Goal: Task Accomplishment & Management: Use online tool/utility

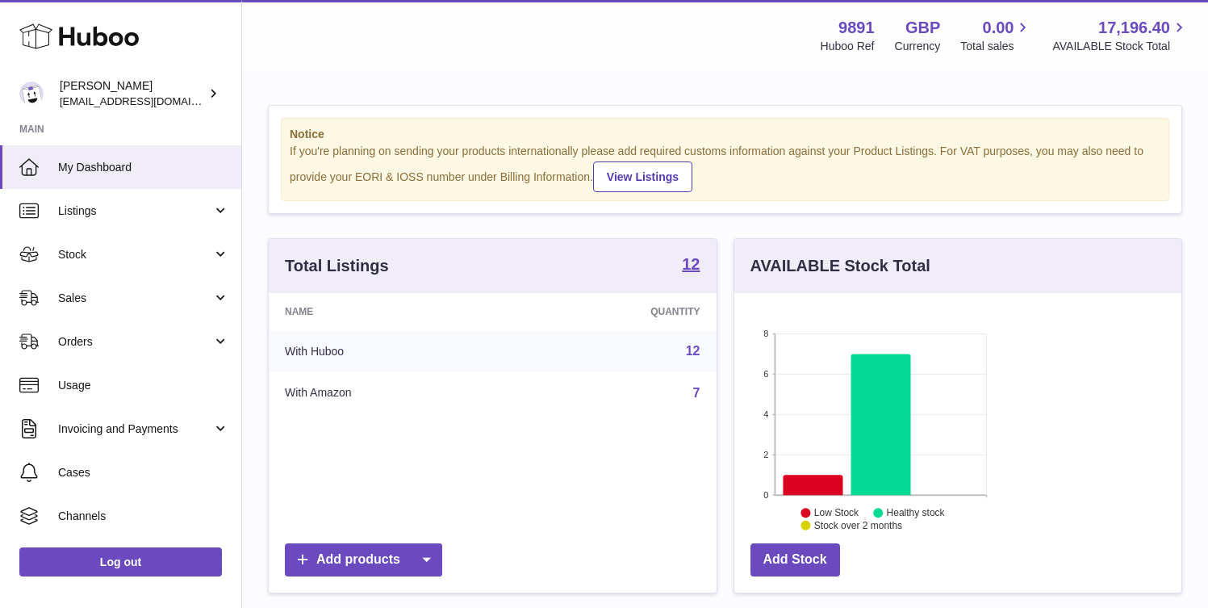
scroll to position [252, 292]
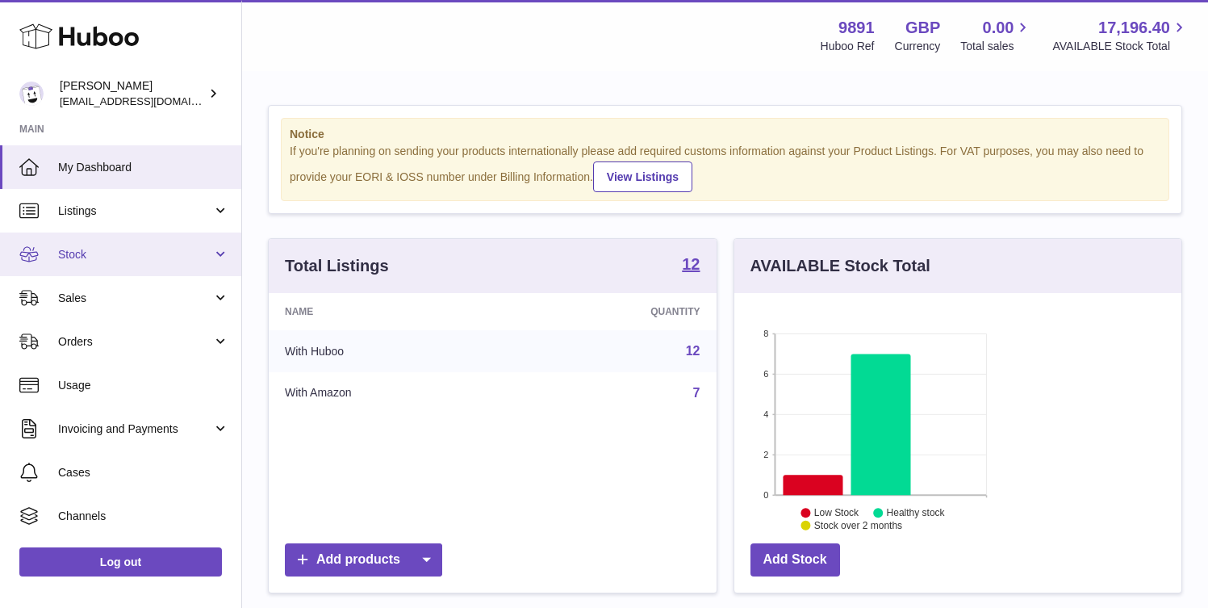
click at [149, 253] on span "Stock" at bounding box center [135, 254] width 154 height 15
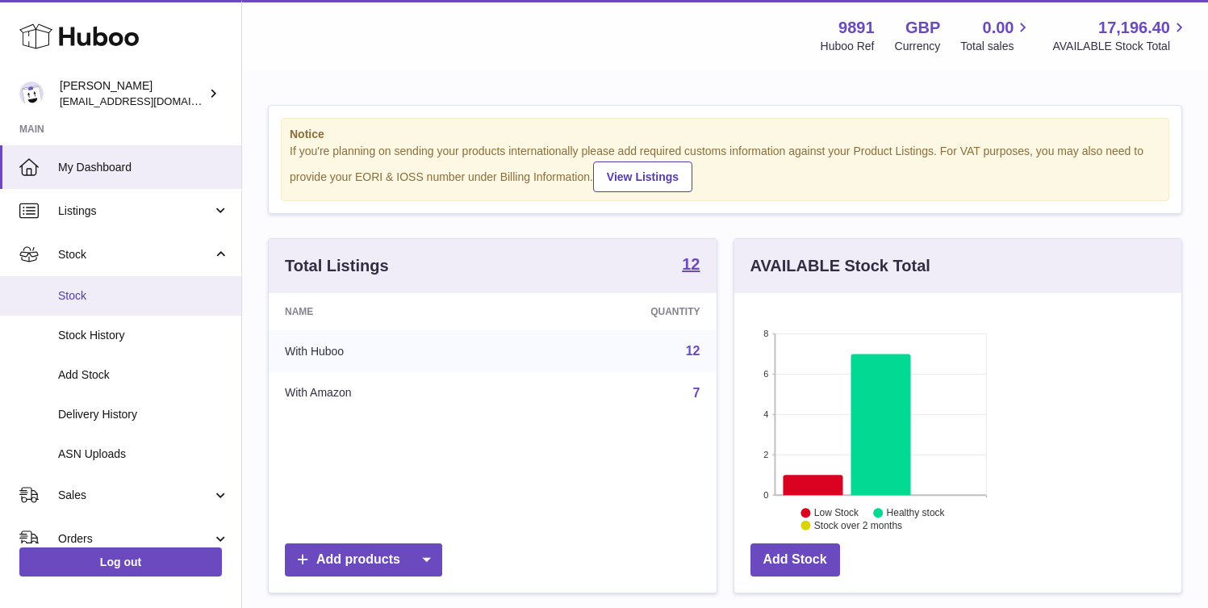
click at [129, 295] on span "Stock" at bounding box center [143, 295] width 171 height 15
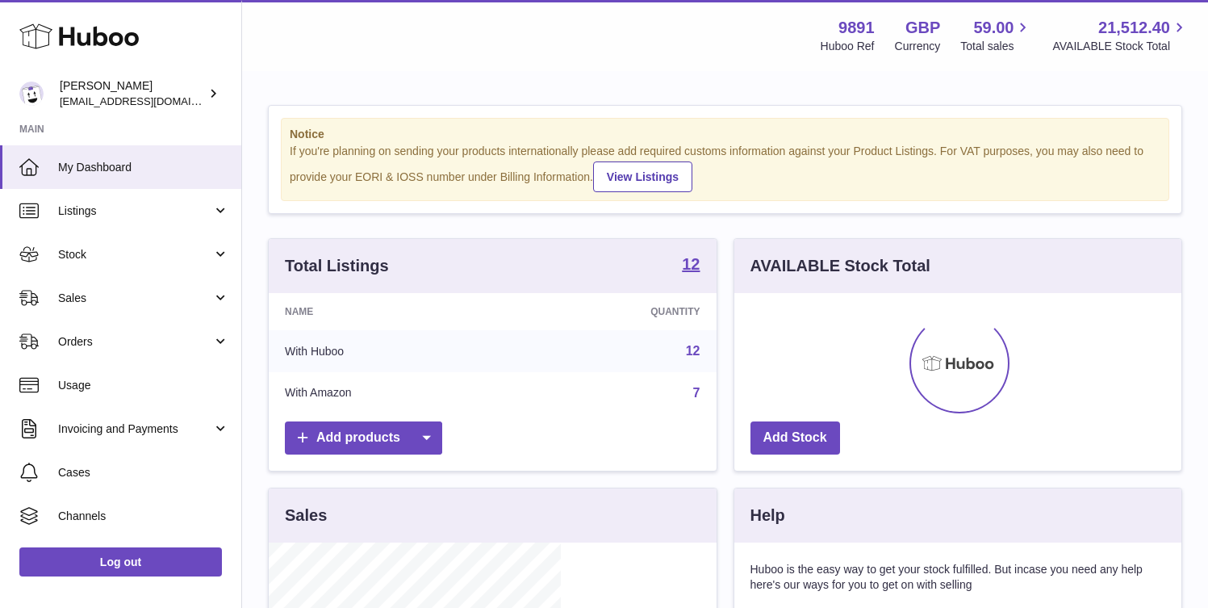
scroll to position [252, 292]
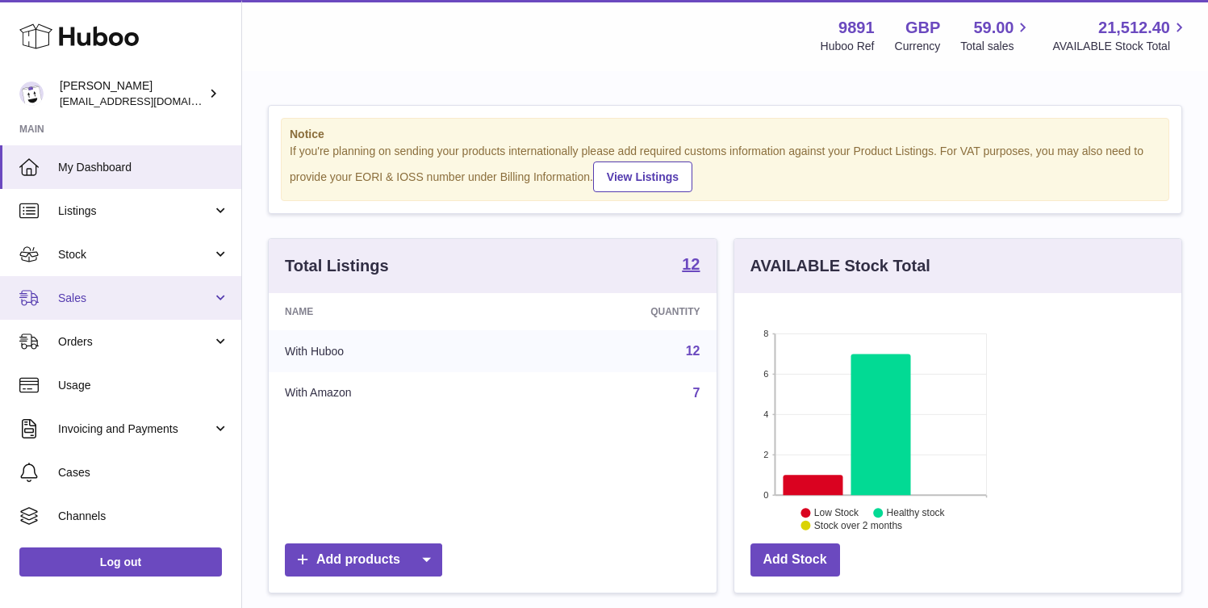
click at [132, 295] on span "Sales" at bounding box center [135, 297] width 154 height 15
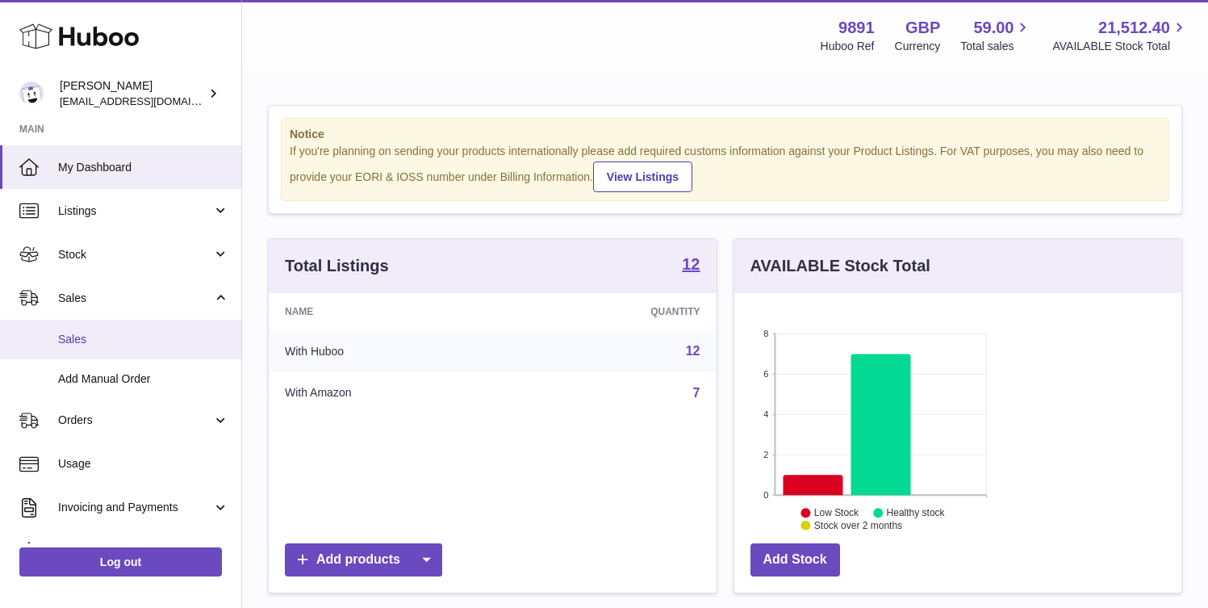
click at [112, 341] on span "Sales" at bounding box center [143, 339] width 171 height 15
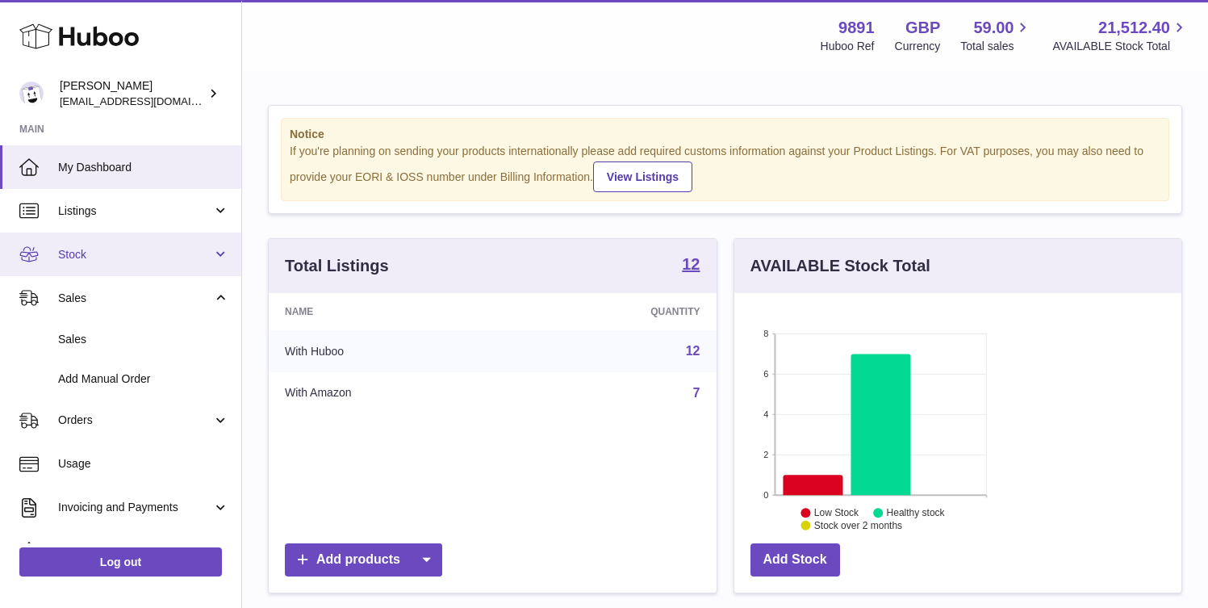
click at [108, 236] on link "Stock" at bounding box center [120, 254] width 241 height 44
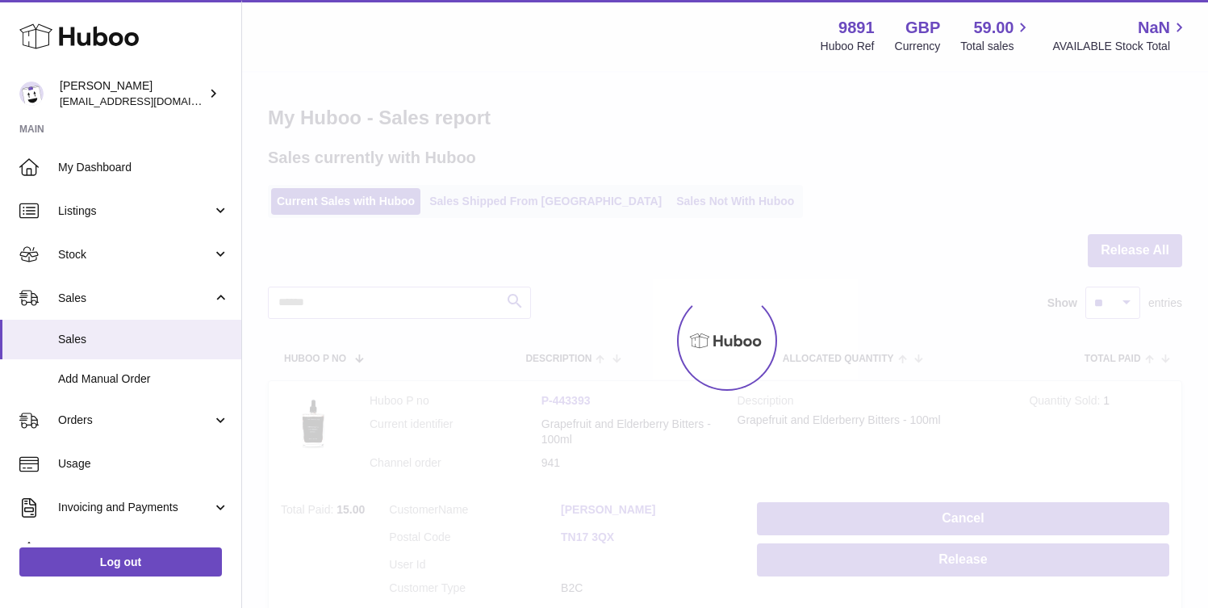
click at [108, 296] on span "Sales" at bounding box center [135, 297] width 154 height 15
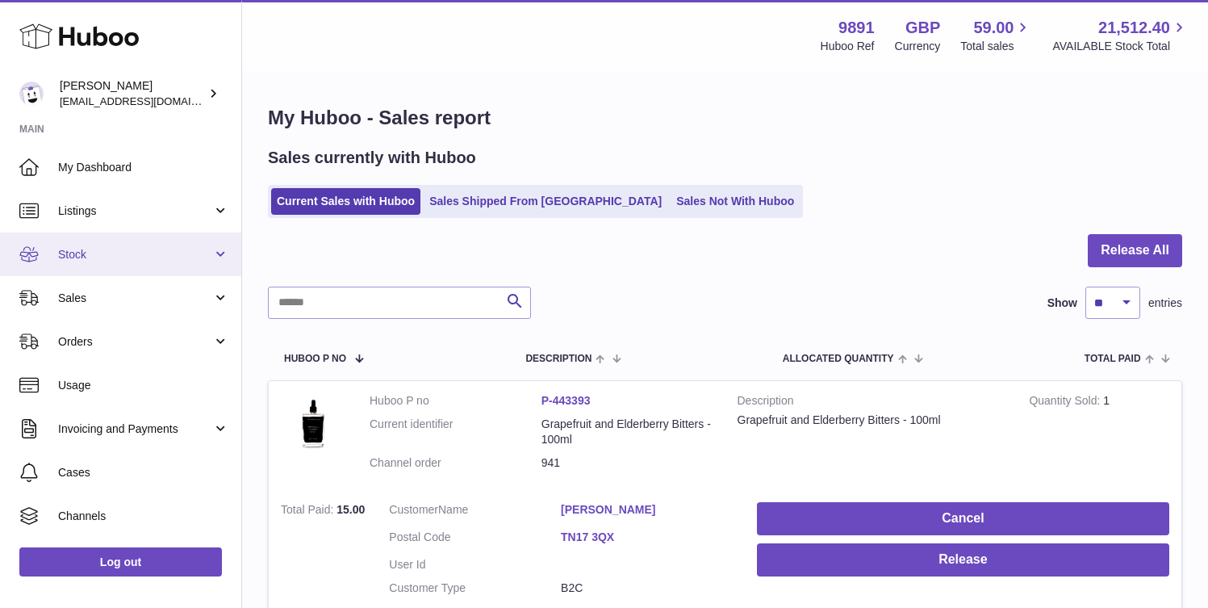
click at [110, 239] on link "Stock" at bounding box center [120, 254] width 241 height 44
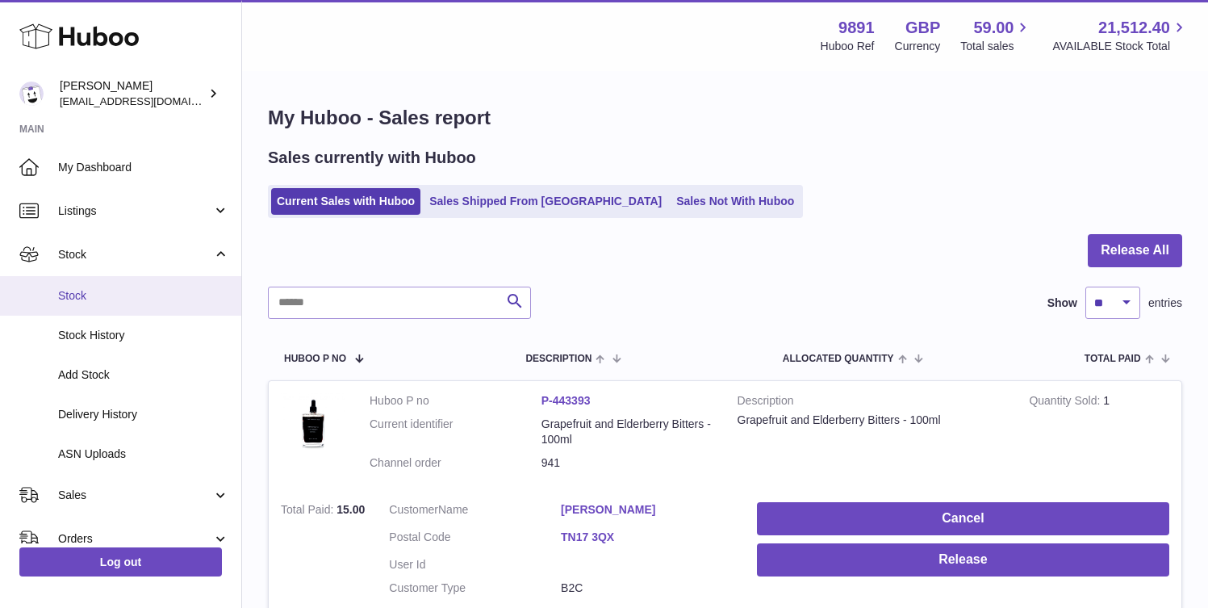
click at [107, 290] on span "Stock" at bounding box center [143, 295] width 171 height 15
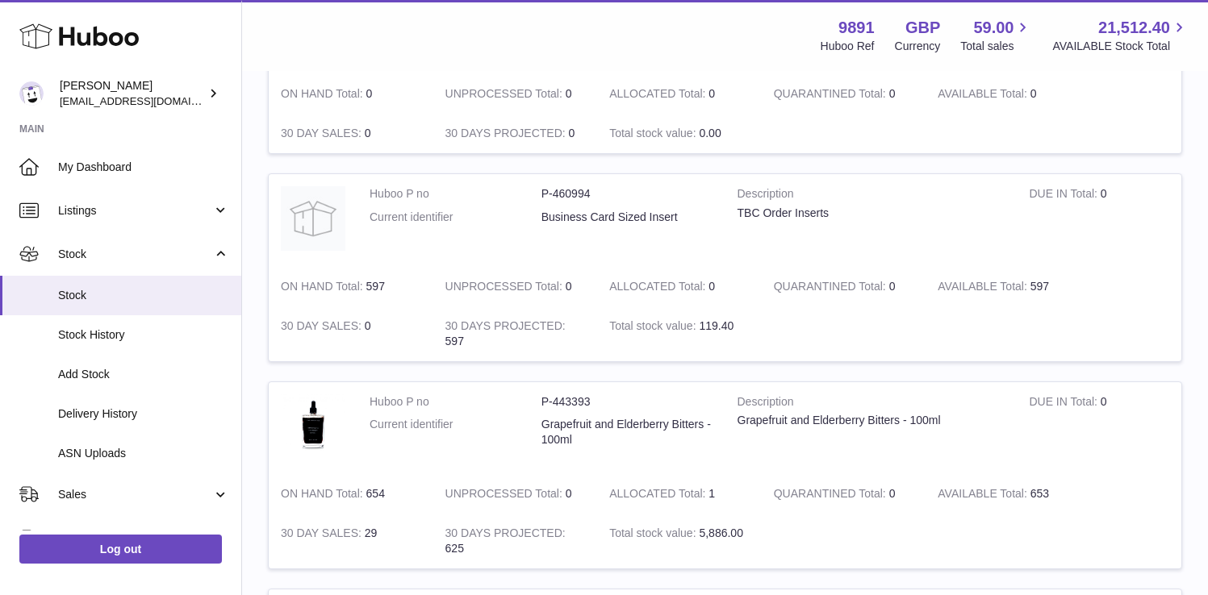
scroll to position [899, 0]
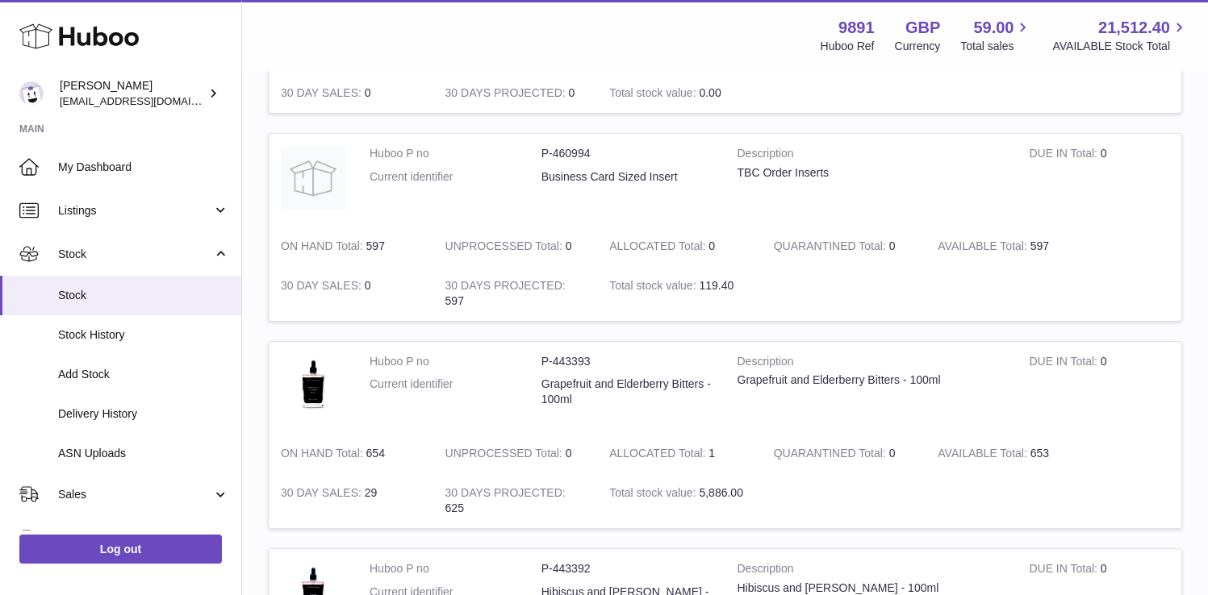
drag, startPoint x: 476, startPoint y: 265, endPoint x: 528, endPoint y: 265, distance: 51.6
copy dd "P-443391"
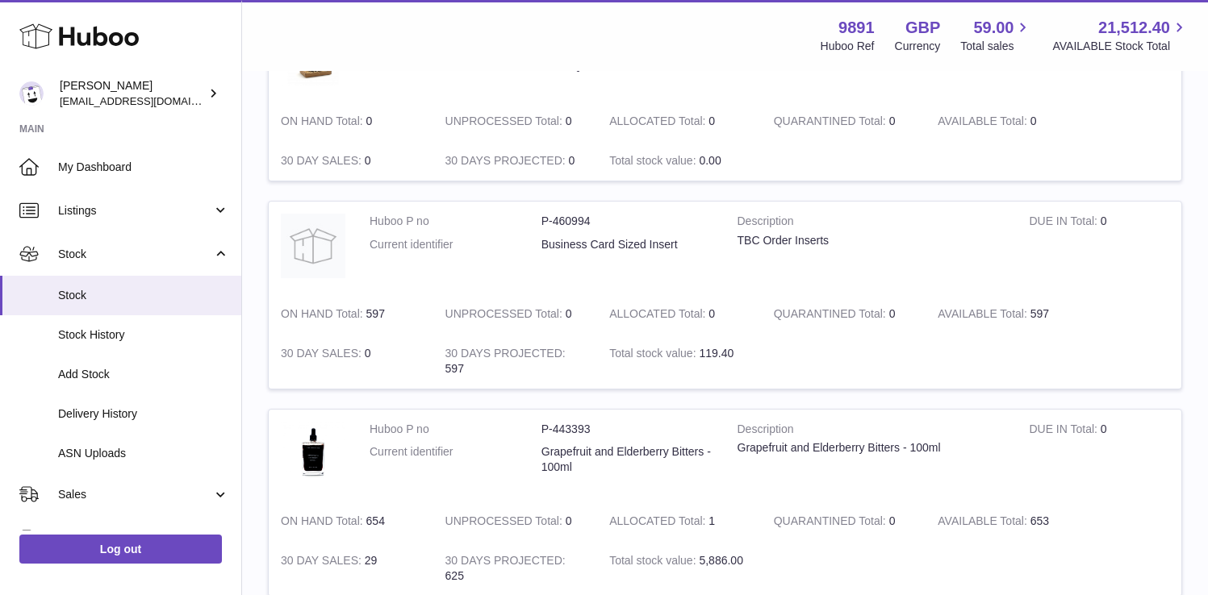
scroll to position [800, 0]
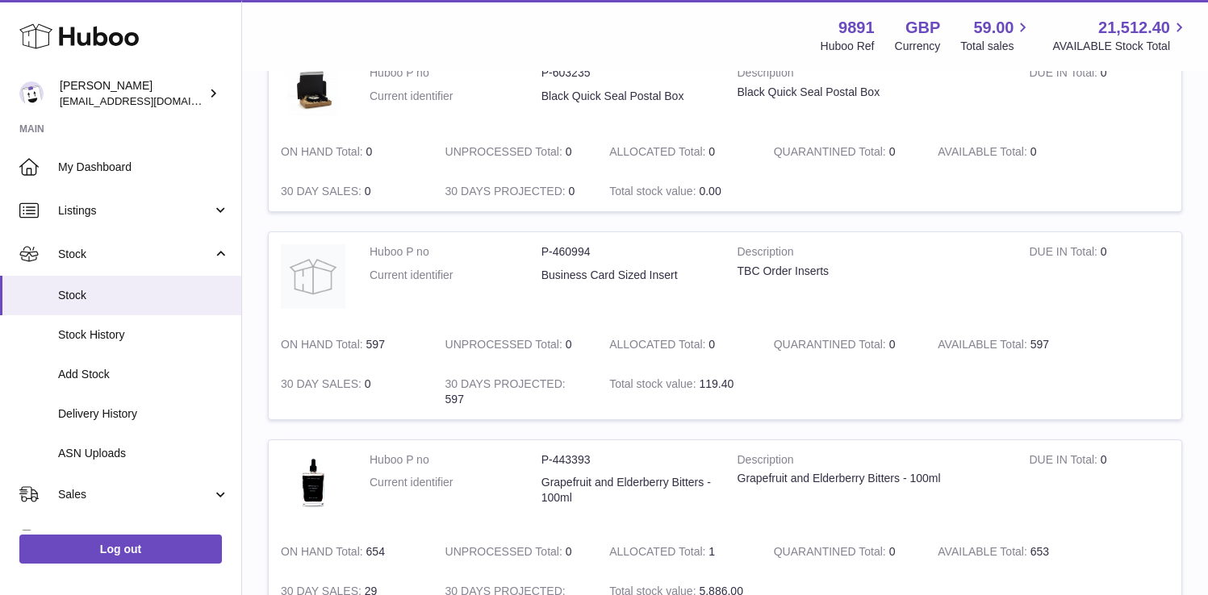
drag, startPoint x: 472, startPoint y: 238, endPoint x: 529, endPoint y: 282, distance: 72.0
copy dl "P-443392 Current identifier Hibiscus and [PERSON_NAME]"
